Goal: Information Seeking & Learning: Learn about a topic

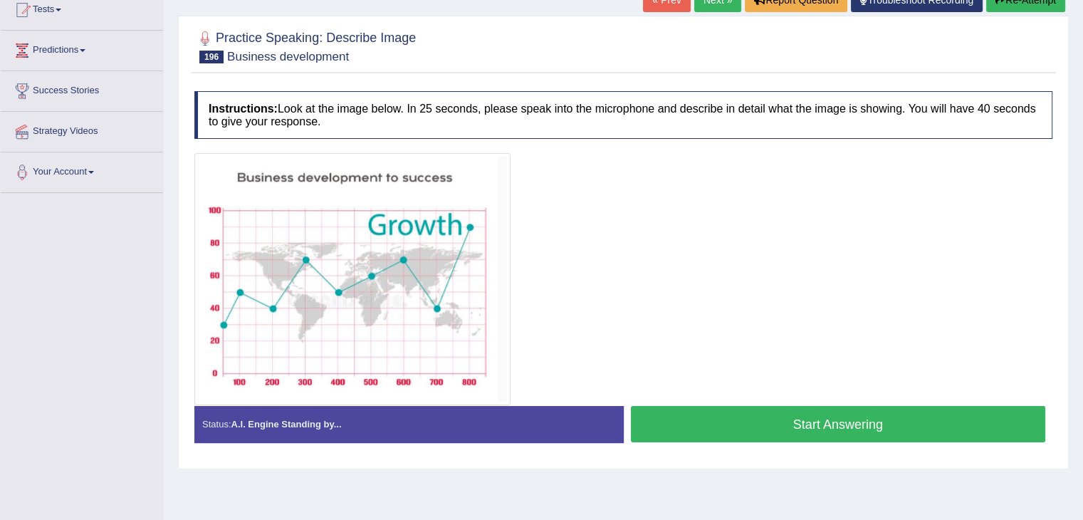
click at [714, 6] on link "Next »" at bounding box center [717, 0] width 47 height 24
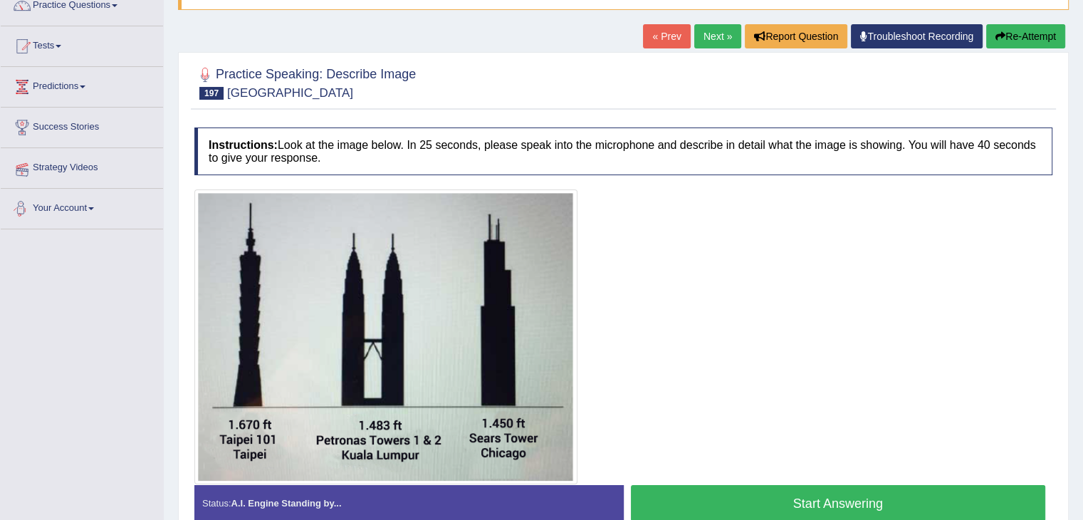
scroll to position [125, 0]
click at [86, 83] on link "Predictions" at bounding box center [82, 85] width 162 height 36
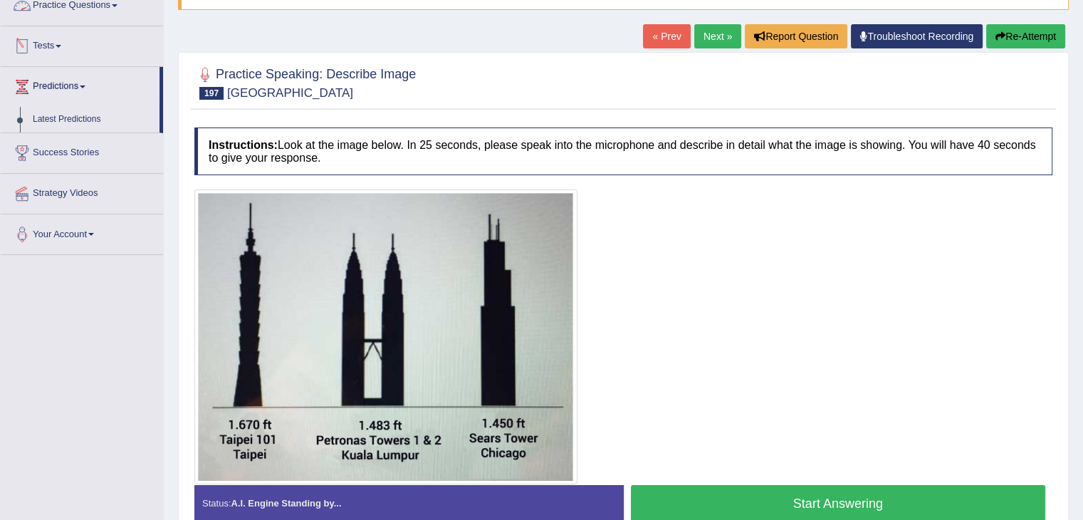
click at [103, 9] on link "Practice Questions" at bounding box center [82, 4] width 162 height 36
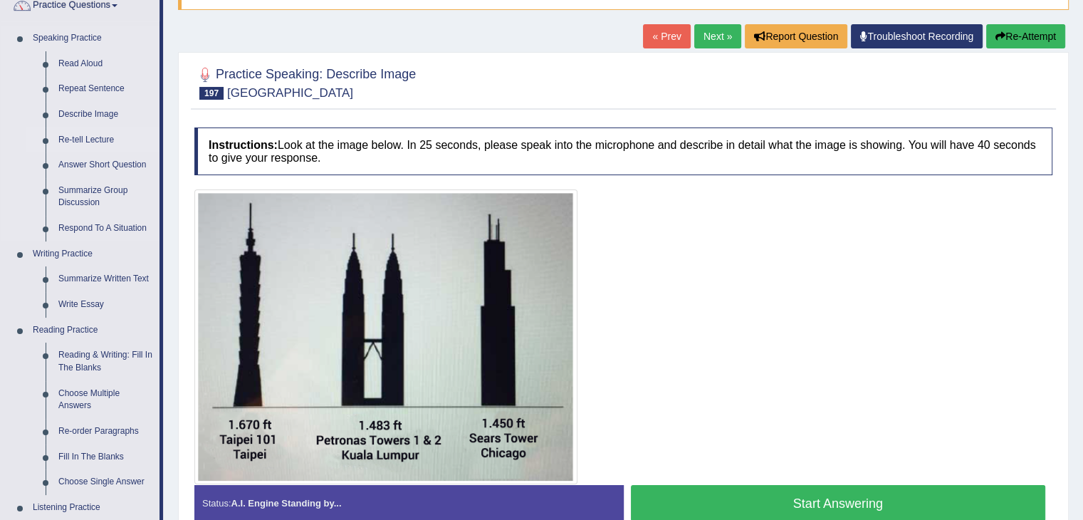
click at [70, 136] on link "Re-tell Lecture" at bounding box center [105, 140] width 107 height 26
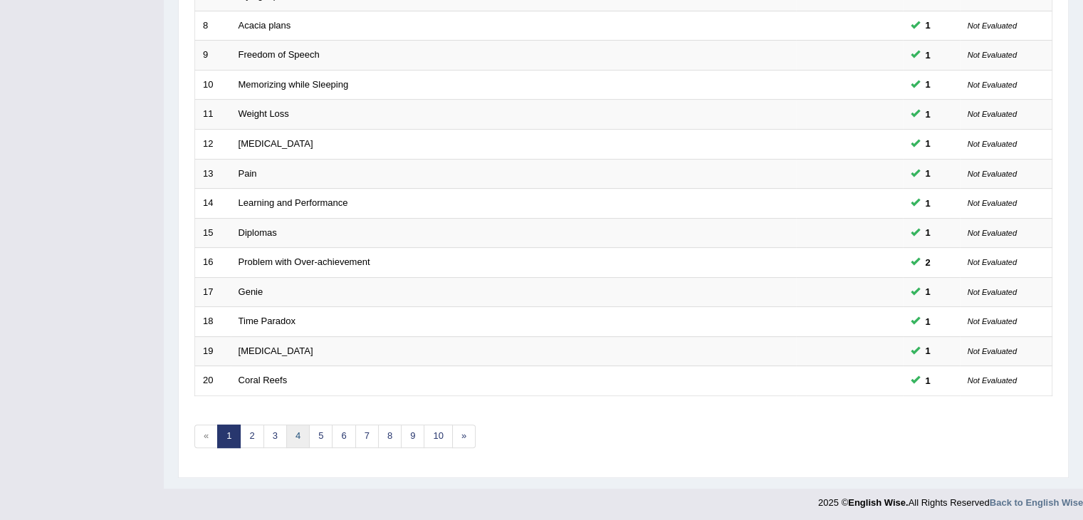
click at [300, 427] on link "4" at bounding box center [297, 435] width 23 height 23
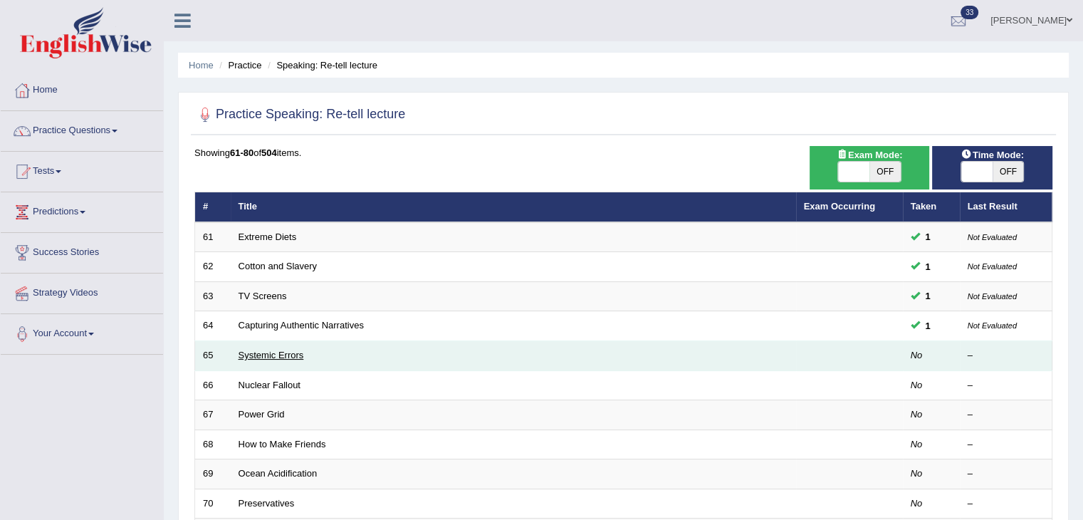
click at [256, 352] on link "Systemic Errors" at bounding box center [270, 355] width 65 height 11
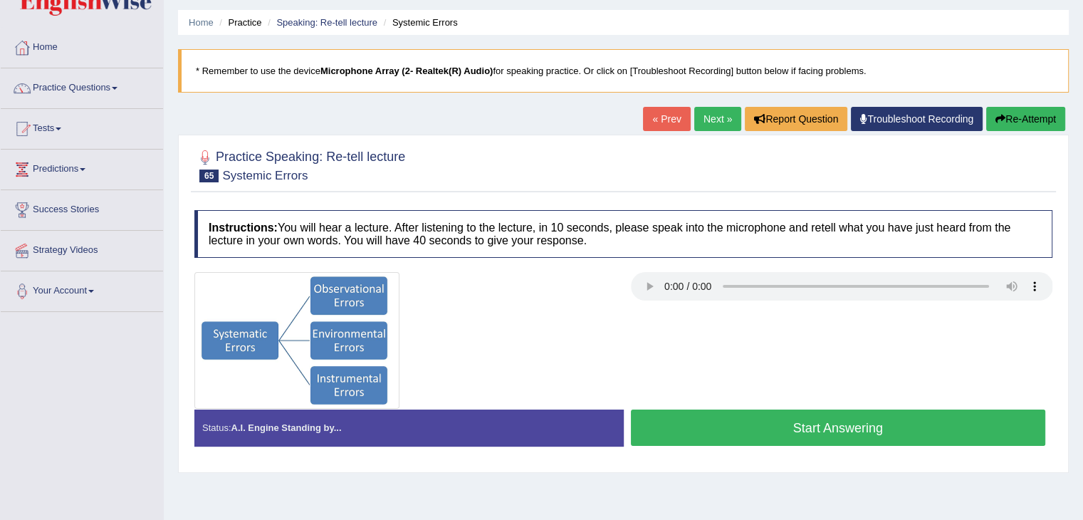
scroll to position [44, 0]
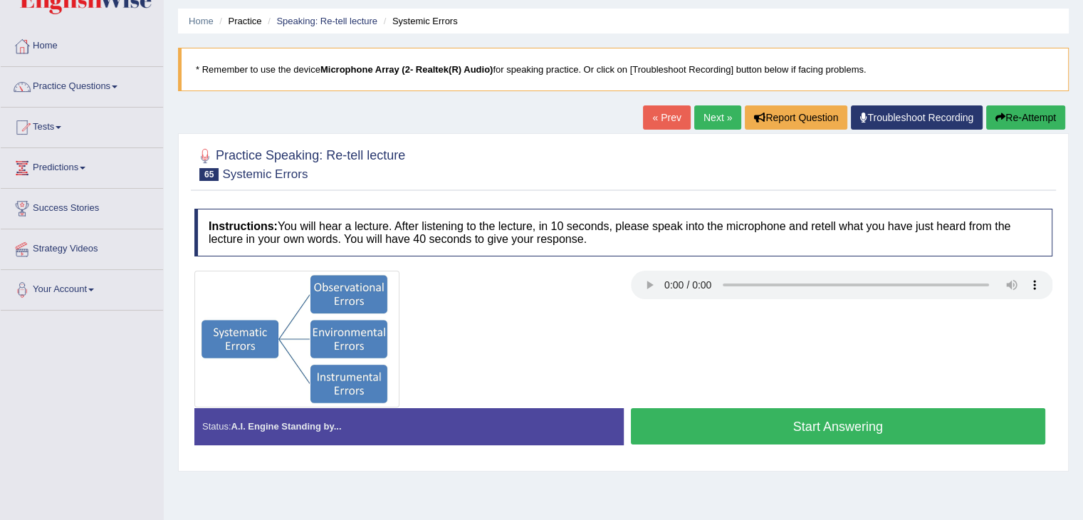
click at [663, 426] on button "Start Answering" at bounding box center [838, 426] width 415 height 36
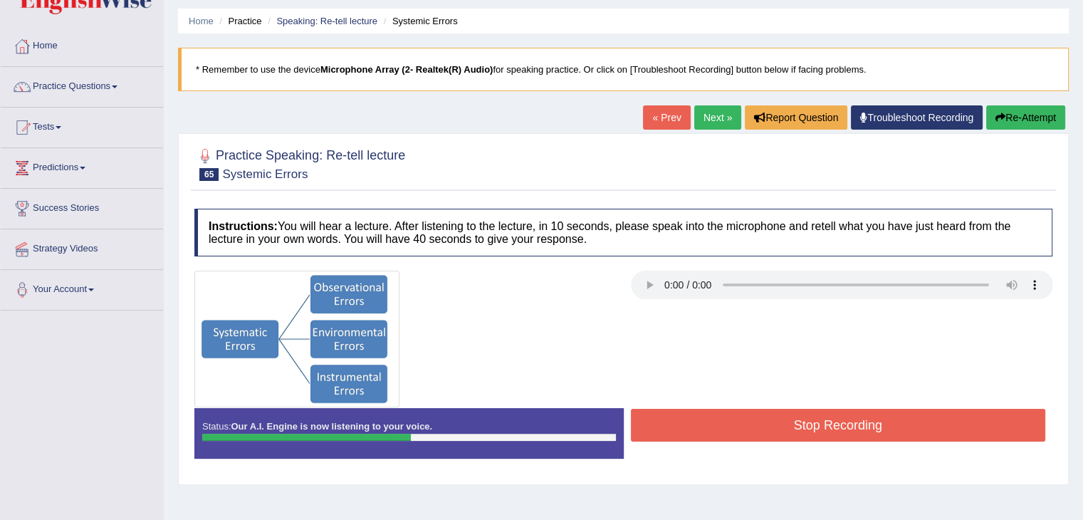
click at [1003, 117] on button "Re-Attempt" at bounding box center [1025, 117] width 79 height 24
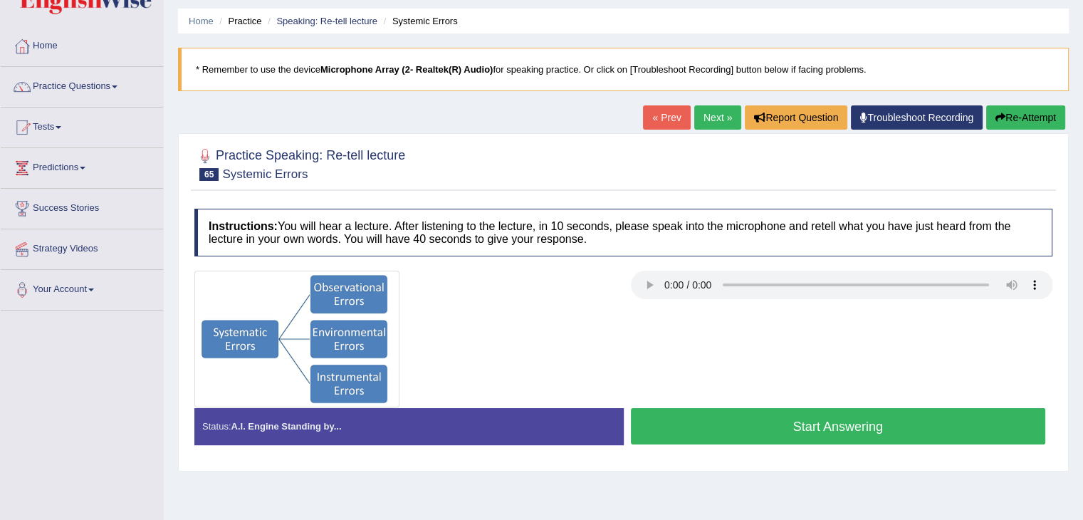
click at [750, 412] on button "Start Answering" at bounding box center [838, 426] width 415 height 36
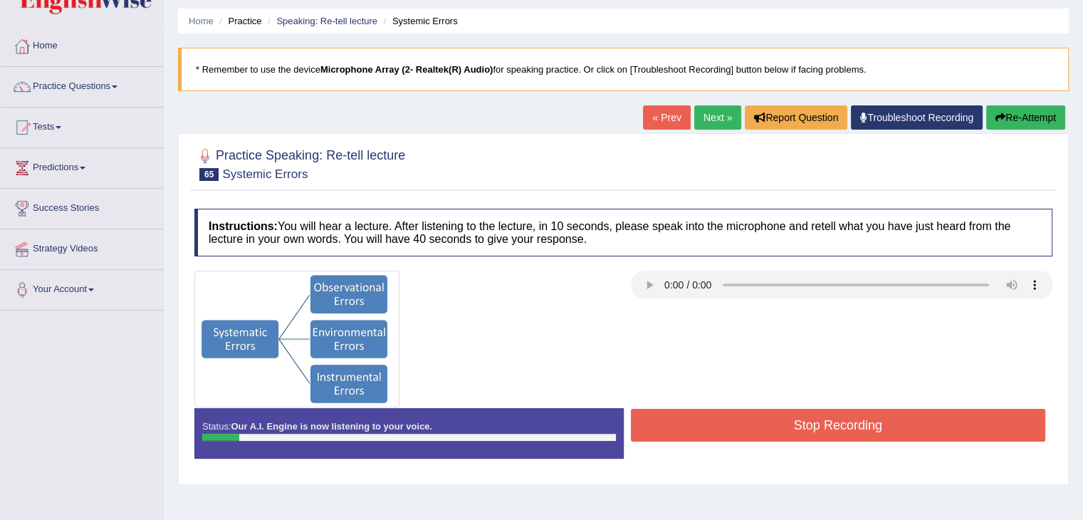
click at [1029, 106] on button "Re-Attempt" at bounding box center [1025, 117] width 79 height 24
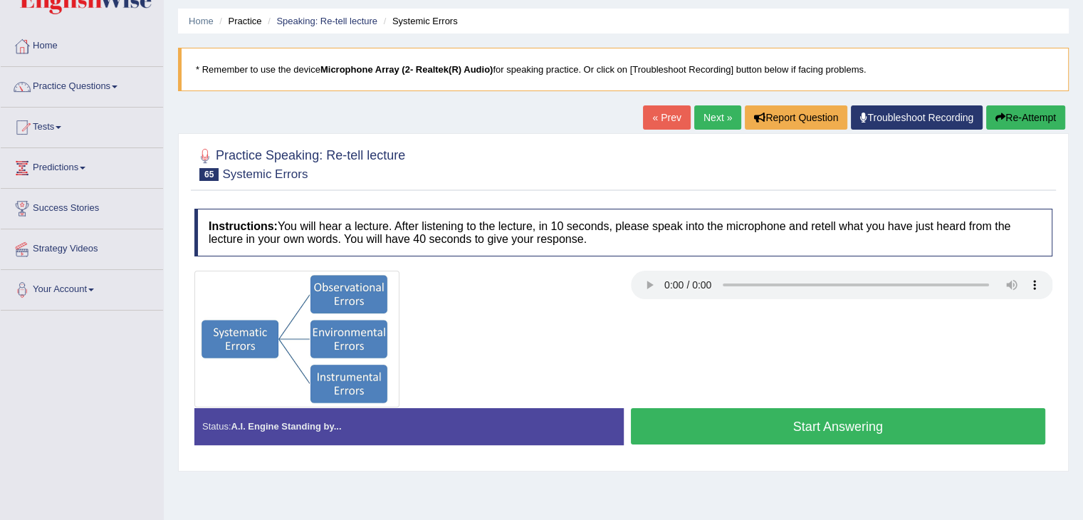
click at [783, 412] on button "Start Answering" at bounding box center [838, 426] width 415 height 36
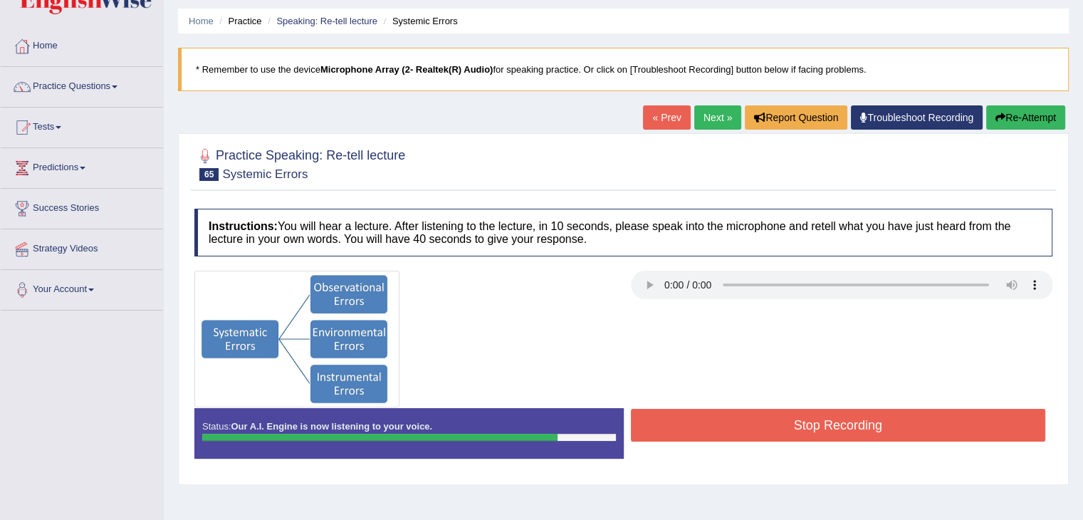
click at [783, 412] on button "Stop Recording" at bounding box center [838, 425] width 415 height 33
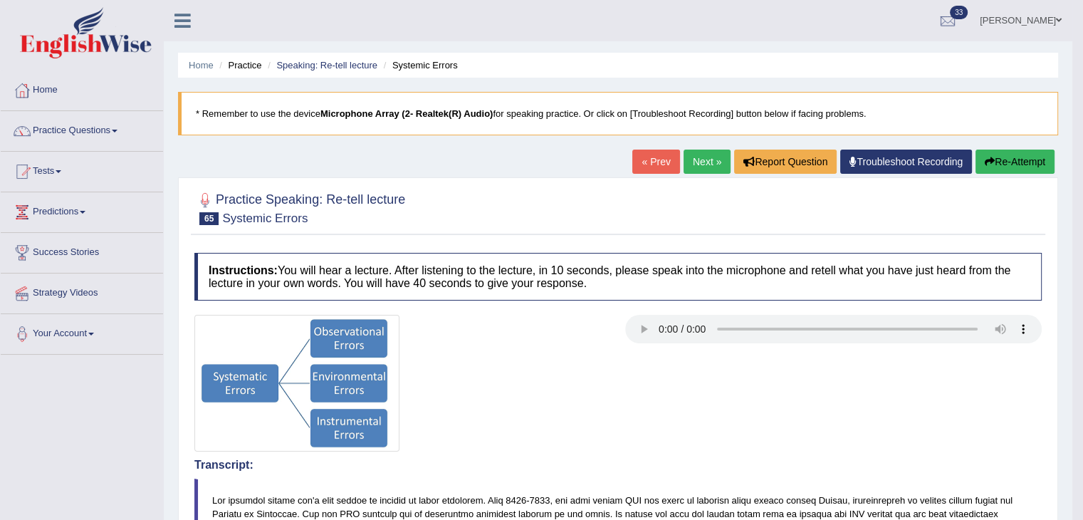
click at [699, 161] on link "Next »" at bounding box center [706, 162] width 47 height 24
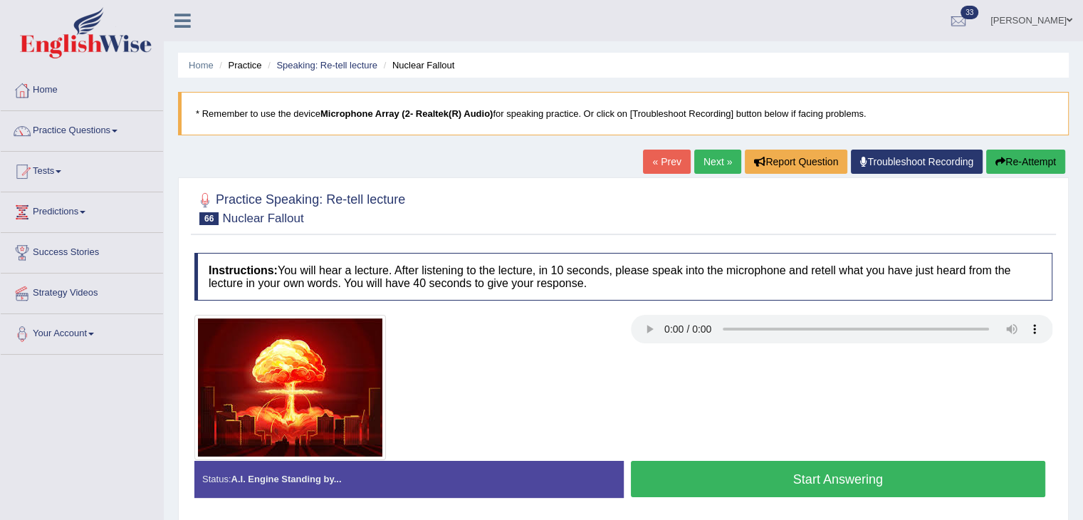
click at [680, 473] on button "Start Answering" at bounding box center [838, 479] width 415 height 36
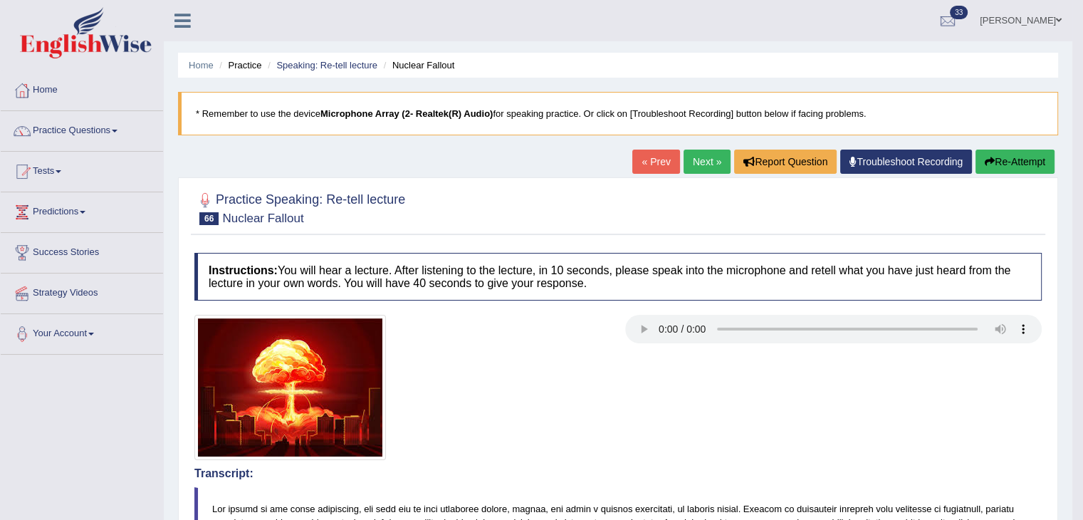
click at [700, 150] on link "Next »" at bounding box center [706, 162] width 47 height 24
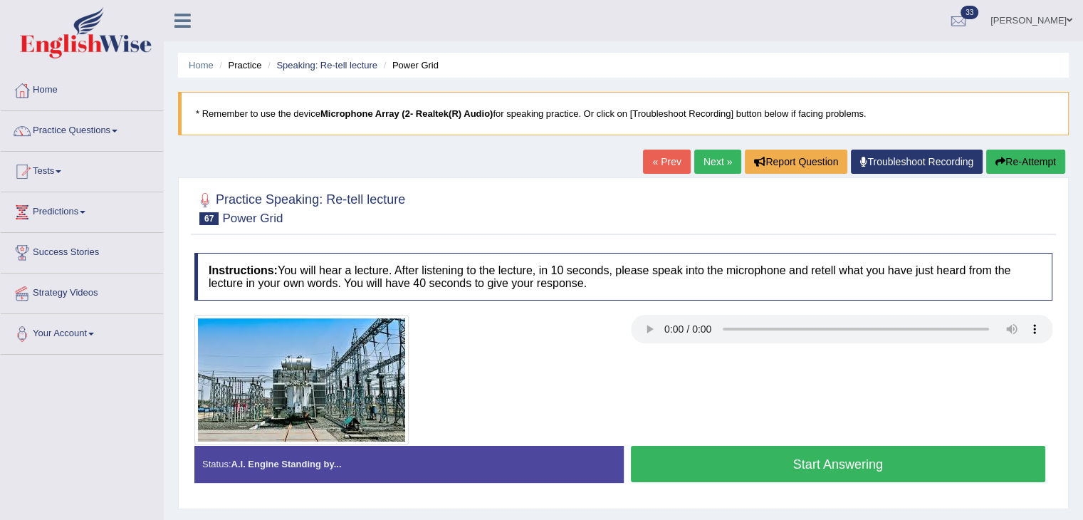
click at [729, 468] on button "Start Answering" at bounding box center [838, 464] width 415 height 36
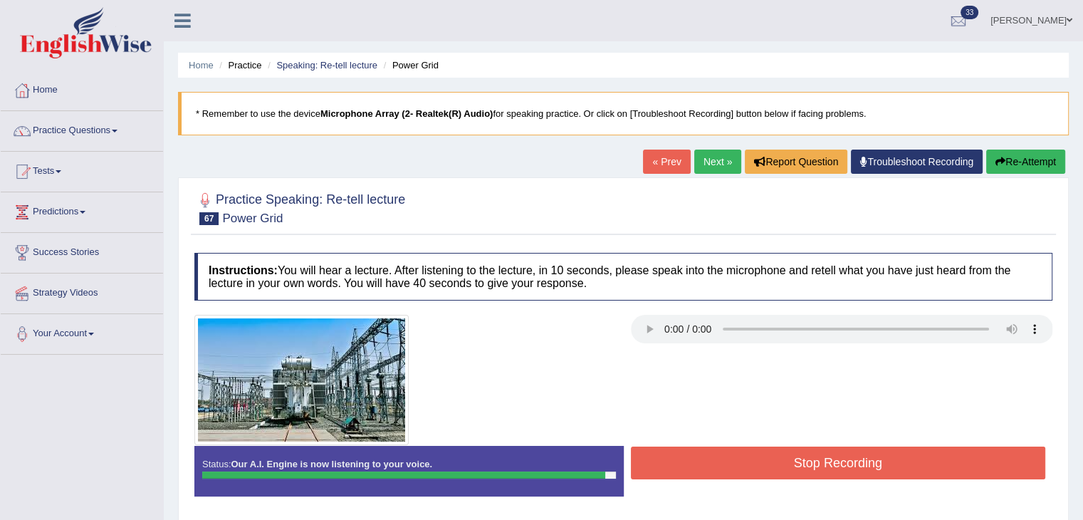
click at [729, 468] on button "Stop Recording" at bounding box center [838, 462] width 415 height 33
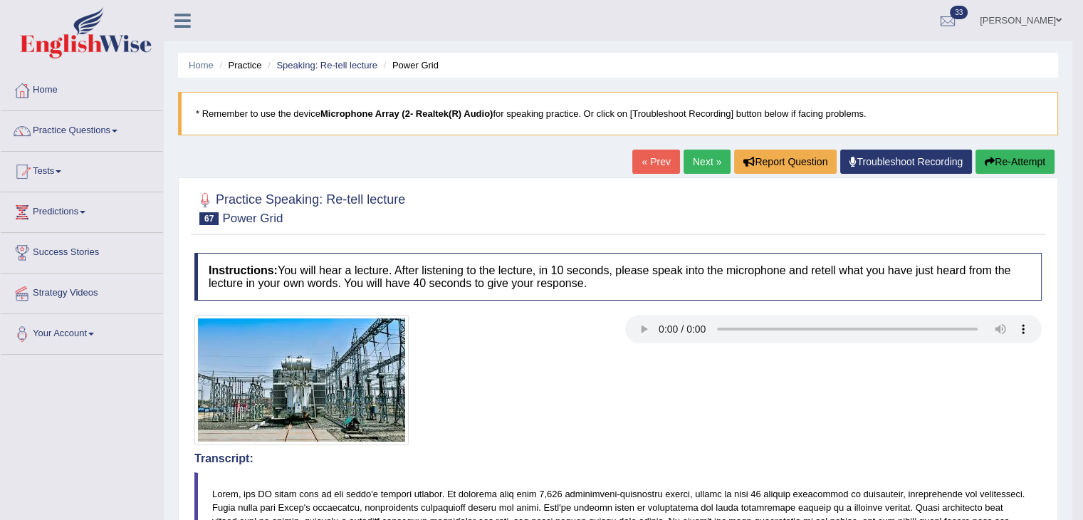
click at [698, 150] on link "Next »" at bounding box center [706, 162] width 47 height 24
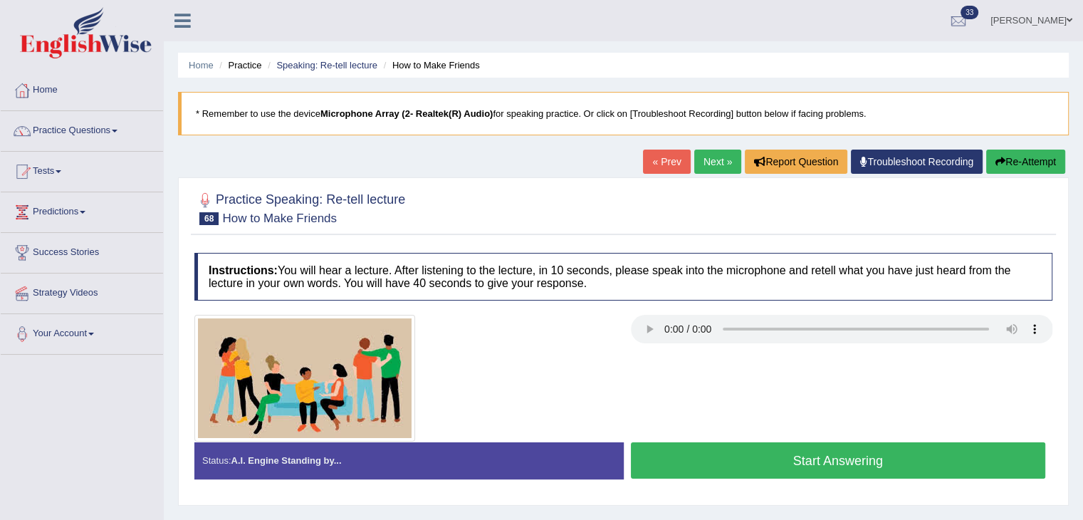
scroll to position [228, 0]
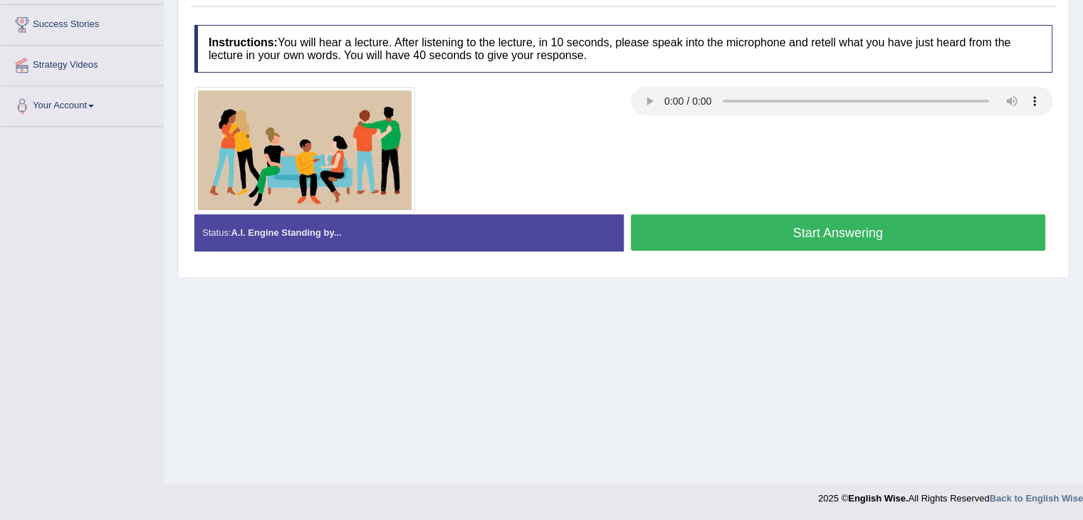
click at [738, 237] on button "Start Answering" at bounding box center [838, 232] width 415 height 36
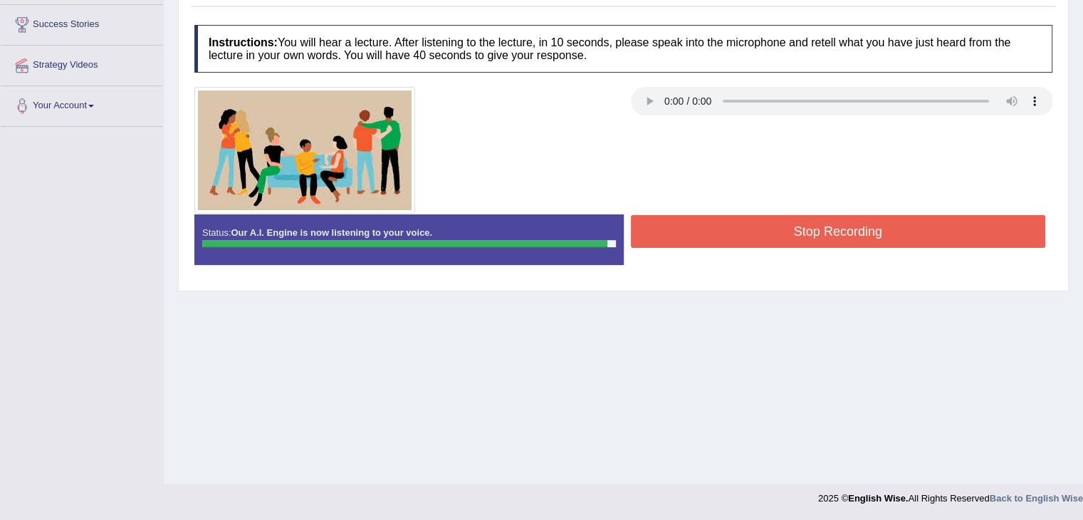
click at [738, 237] on button "Stop Recording" at bounding box center [838, 231] width 415 height 33
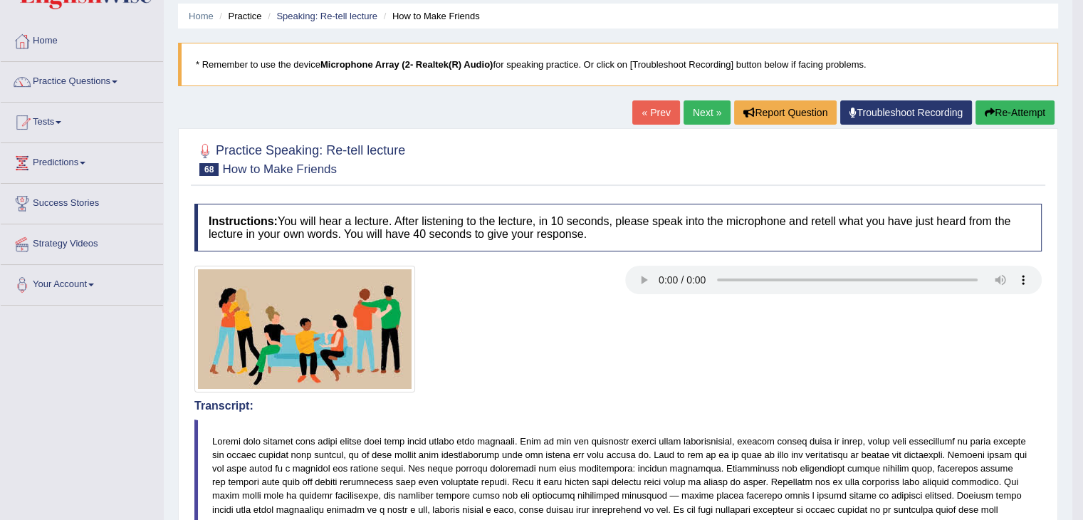
scroll to position [0, 0]
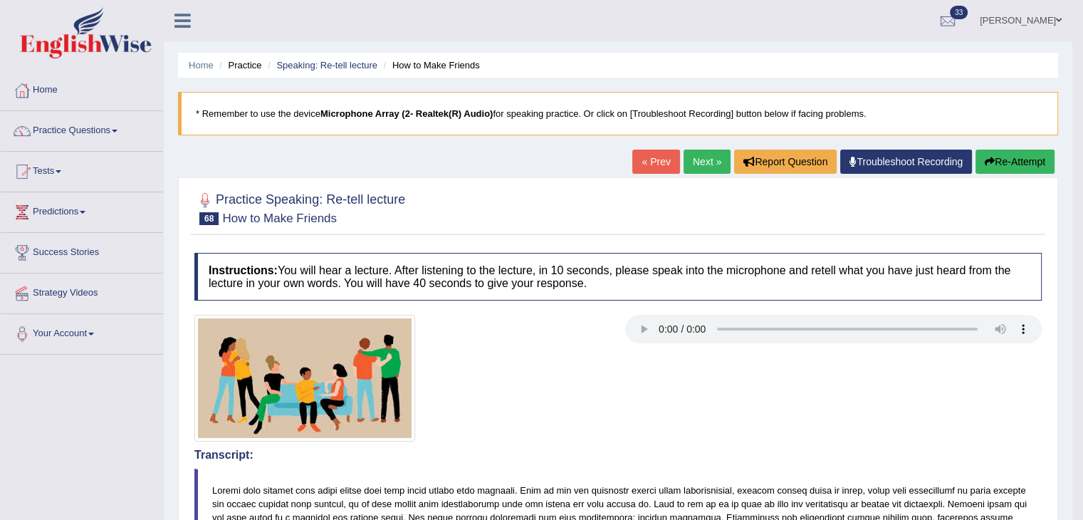
click at [698, 162] on link "Next »" at bounding box center [706, 162] width 47 height 24
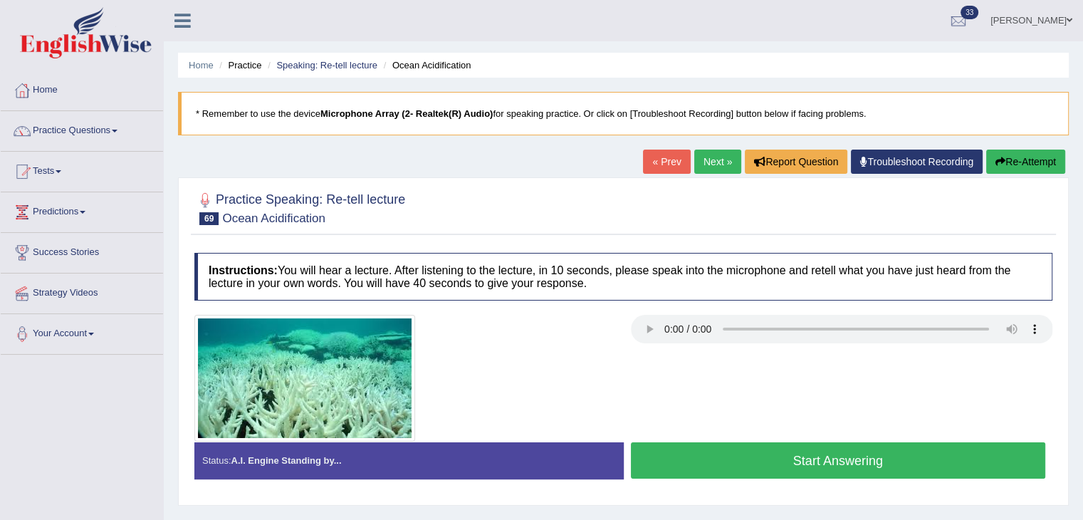
click at [715, 459] on button "Start Answering" at bounding box center [838, 460] width 415 height 36
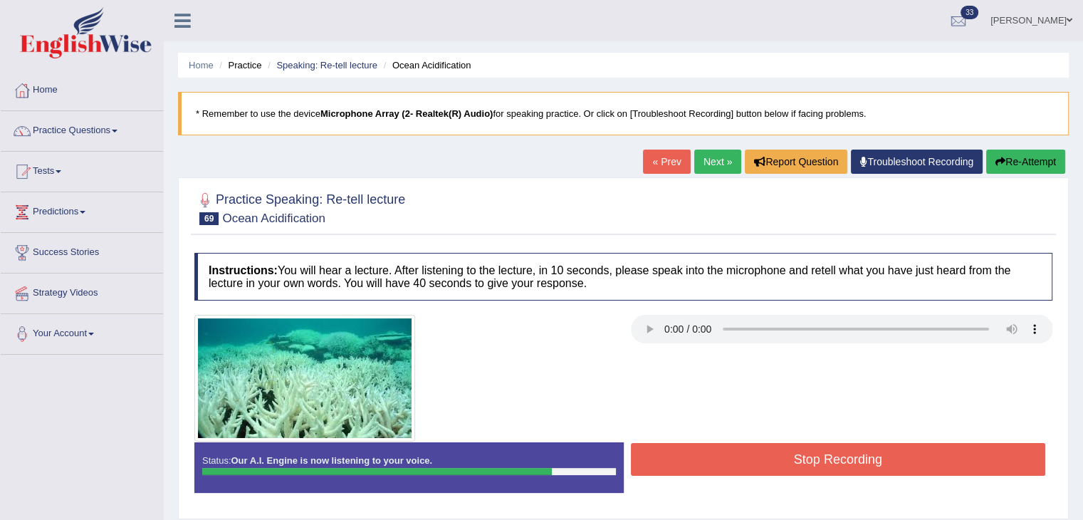
click at [1029, 153] on button "Re-Attempt" at bounding box center [1025, 162] width 79 height 24
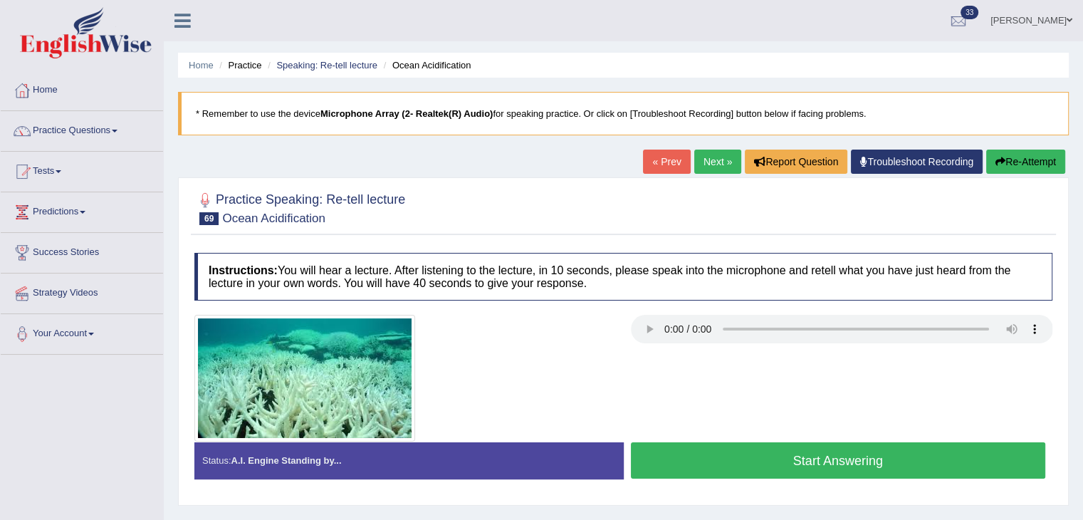
click at [649, 456] on button "Start Answering" at bounding box center [838, 460] width 415 height 36
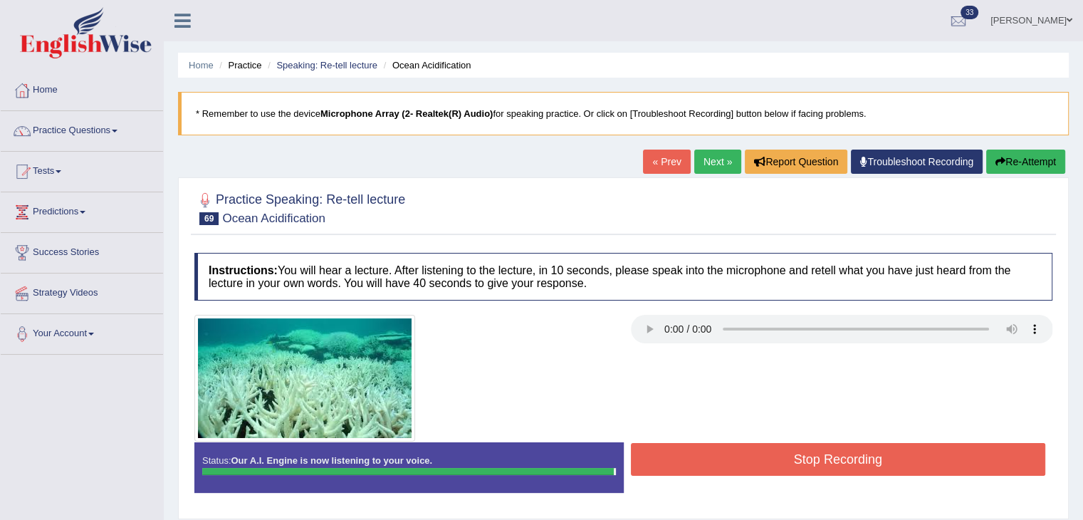
click at [649, 456] on button "Stop Recording" at bounding box center [838, 459] width 415 height 33
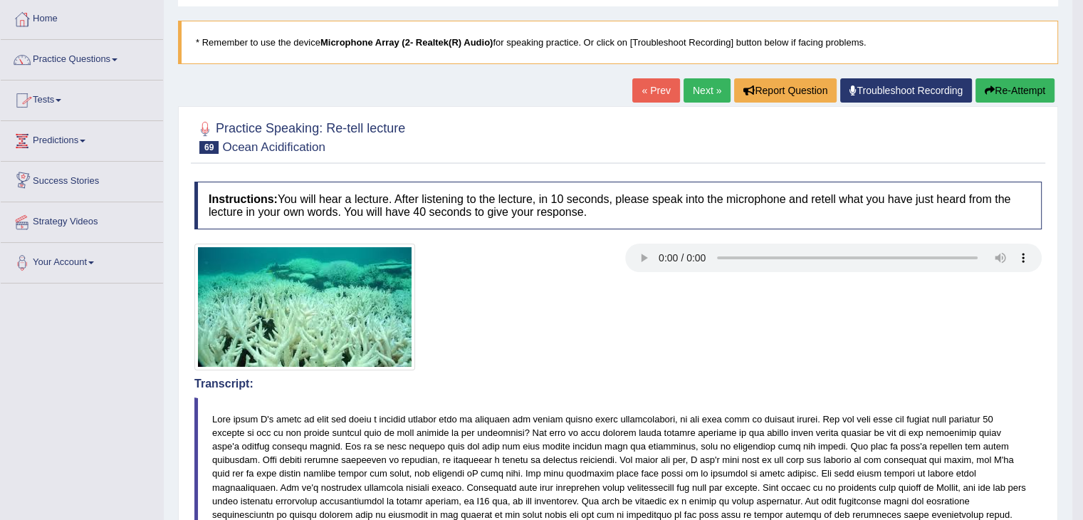
scroll to position [70, 0]
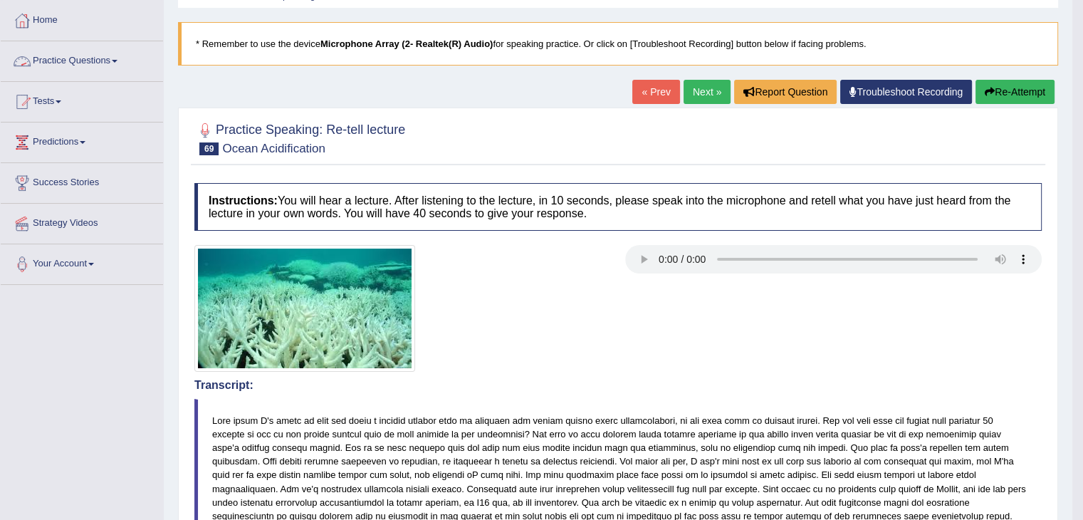
click at [90, 58] on link "Practice Questions" at bounding box center [82, 59] width 162 height 36
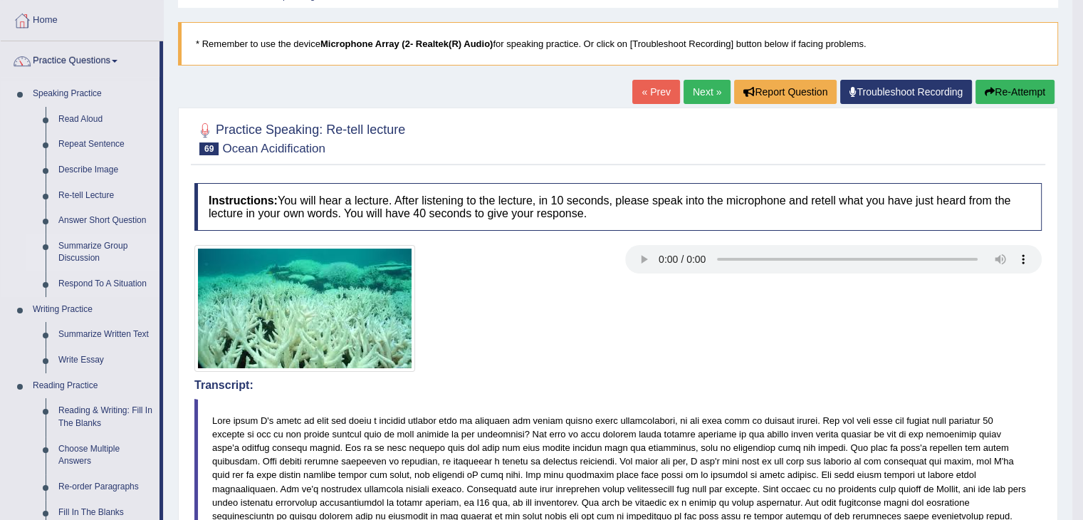
click at [77, 241] on link "Summarize Group Discussion" at bounding box center [105, 253] width 107 height 38
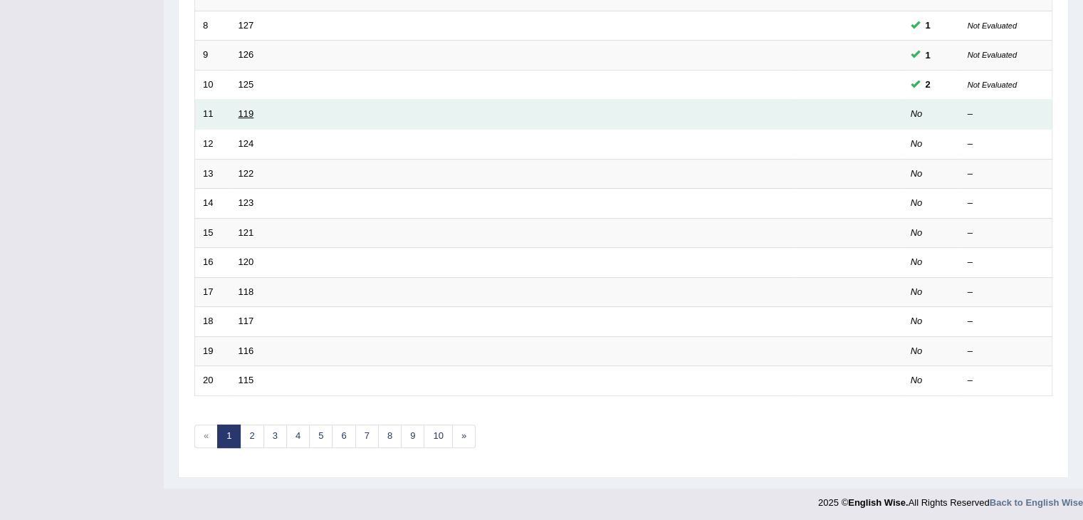
click at [246, 112] on link "119" at bounding box center [246, 113] width 16 height 11
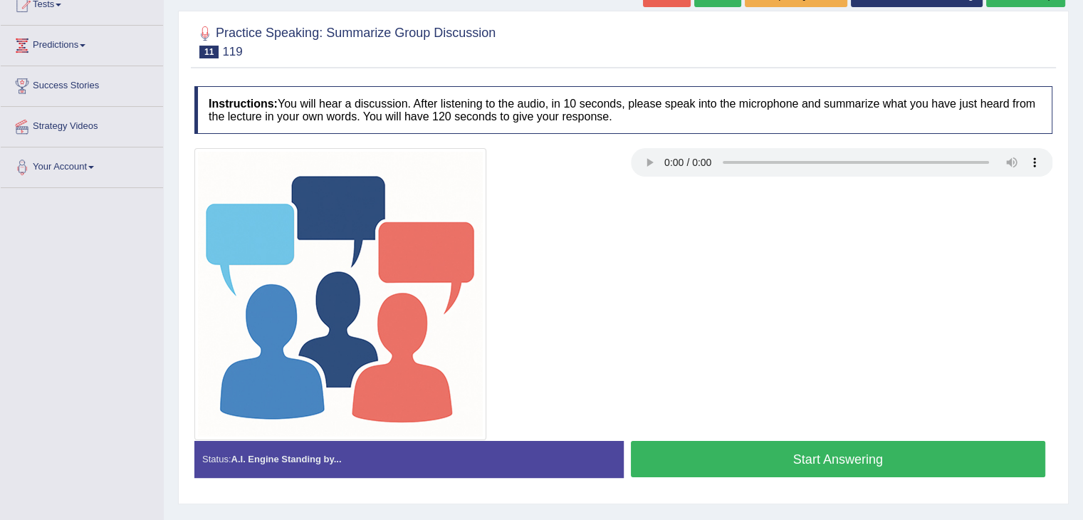
scroll to position [173, 0]
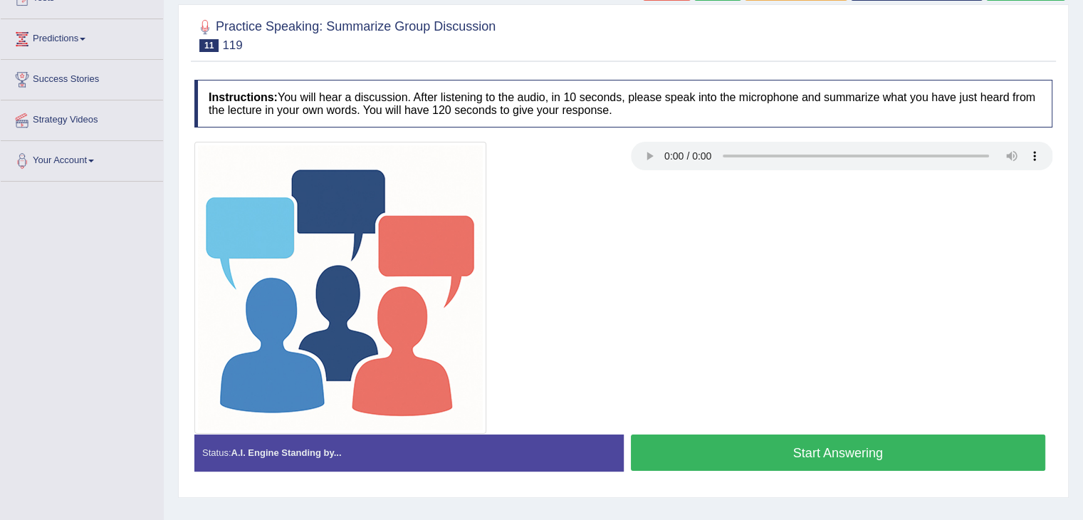
click at [674, 453] on button "Start Answering" at bounding box center [838, 452] width 415 height 36
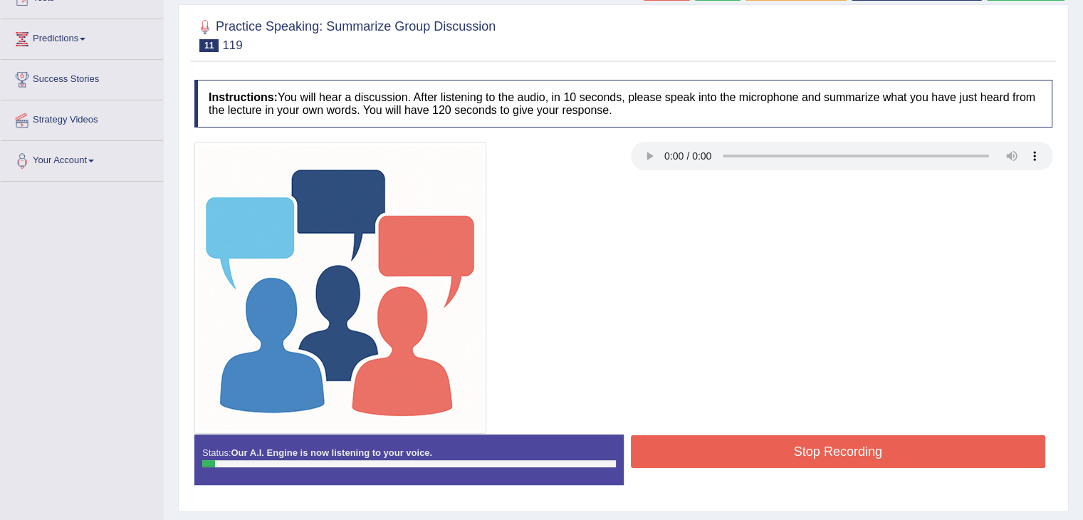
scroll to position [0, 0]
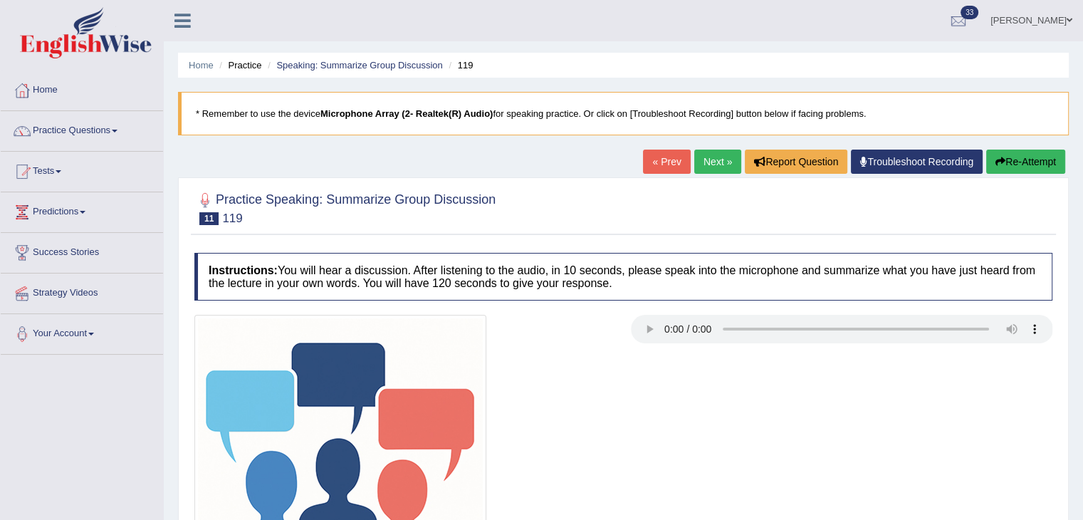
click at [1030, 154] on button "Re-Attempt" at bounding box center [1025, 162] width 79 height 24
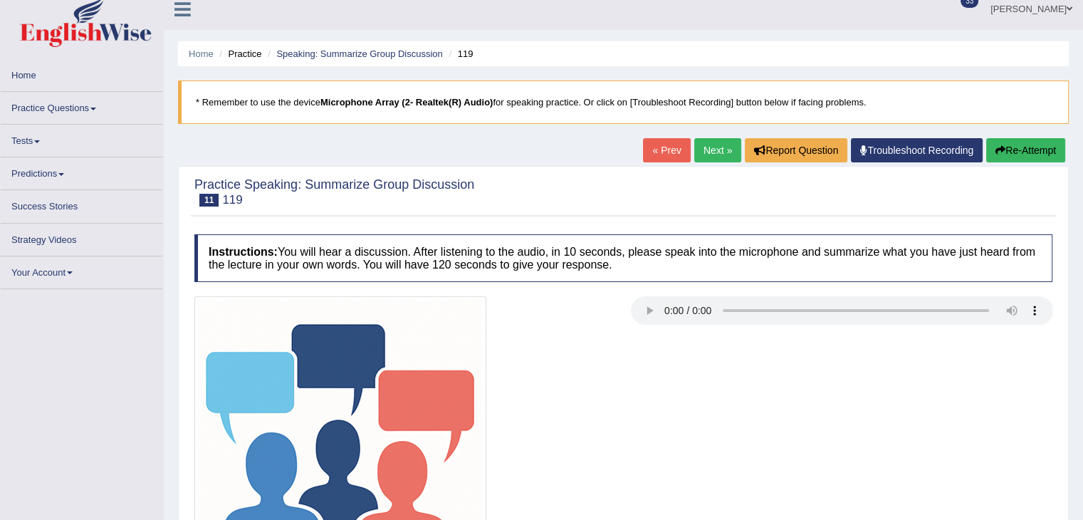
scroll to position [228, 0]
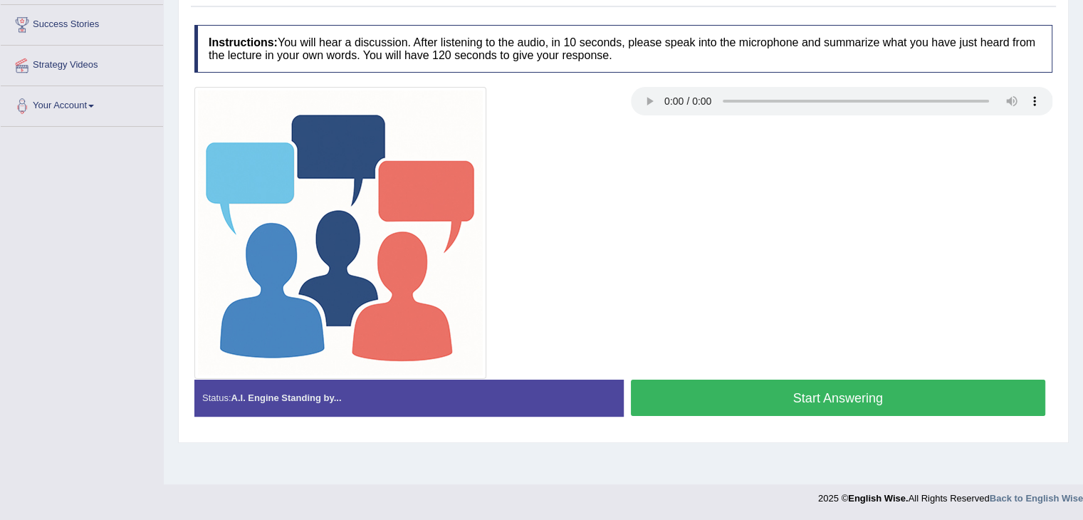
click at [681, 399] on button "Start Answering" at bounding box center [838, 397] width 415 height 36
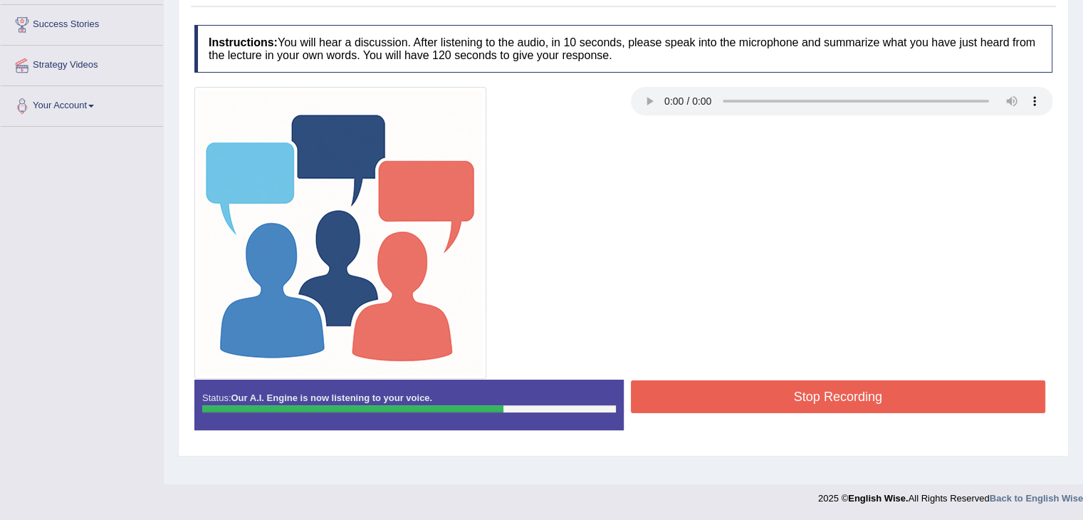
click at [681, 399] on button "Stop Recording" at bounding box center [838, 396] width 415 height 33
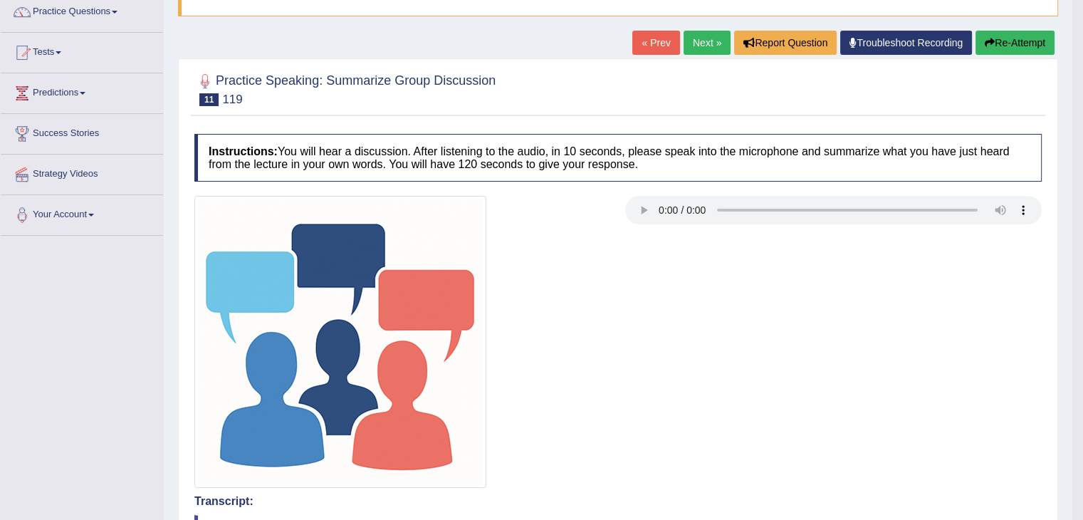
scroll to position [120, 0]
click at [698, 38] on link "Next »" at bounding box center [706, 42] width 47 height 24
